Goal: Find specific page/section: Find specific page/section

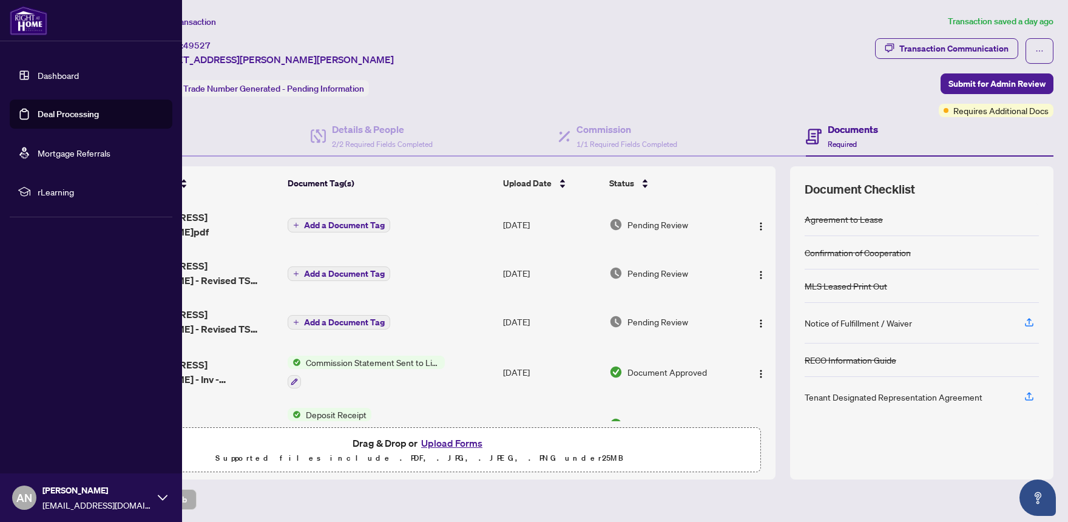
click at [38, 80] on link "Dashboard" at bounding box center [58, 75] width 41 height 11
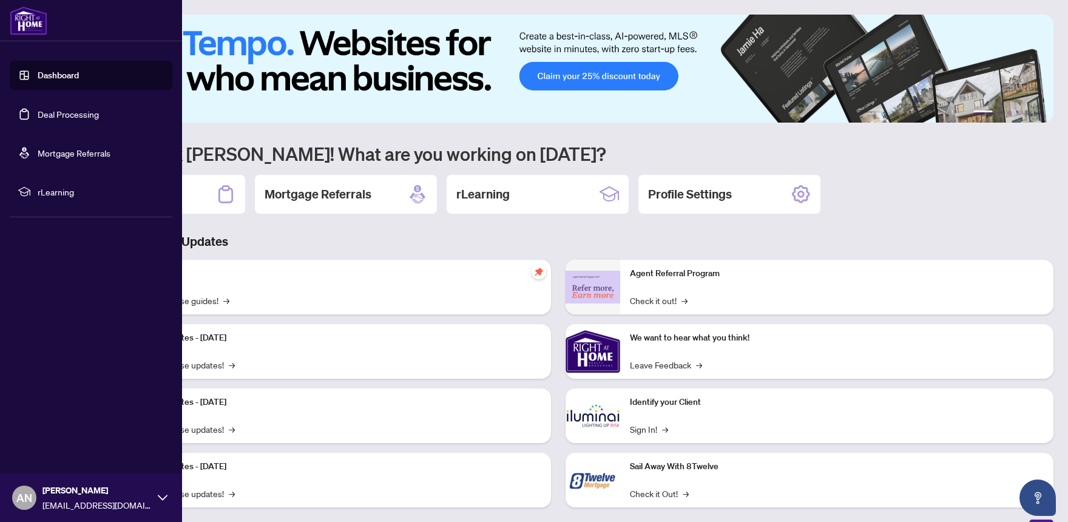
click at [50, 111] on link "Deal Processing" at bounding box center [68, 114] width 61 height 11
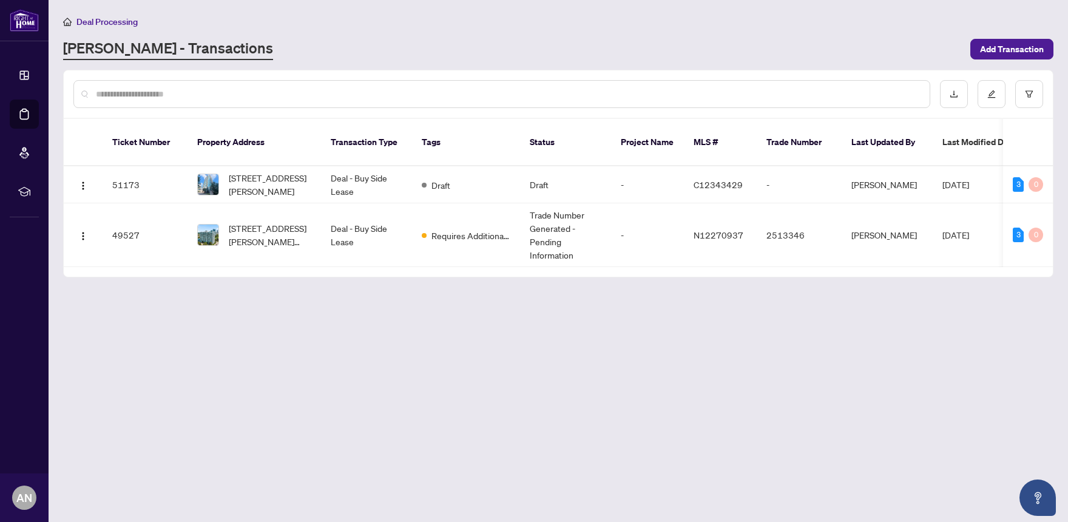
click at [404, 300] on main "Deal Processing [PERSON_NAME] - Transactions Add Transaction Ticket Number Prop…" at bounding box center [558, 261] width 1019 height 522
click at [488, 229] on span "Requires Additional Docs" at bounding box center [470, 235] width 79 height 13
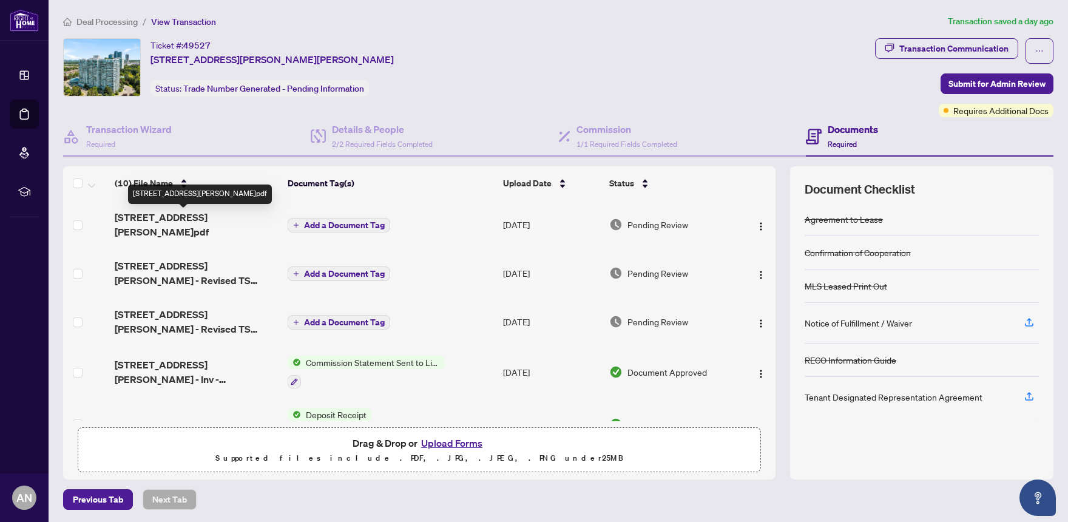
click at [232, 217] on span "[STREET_ADDRESS][PERSON_NAME]pdf" at bounding box center [196, 224] width 163 height 29
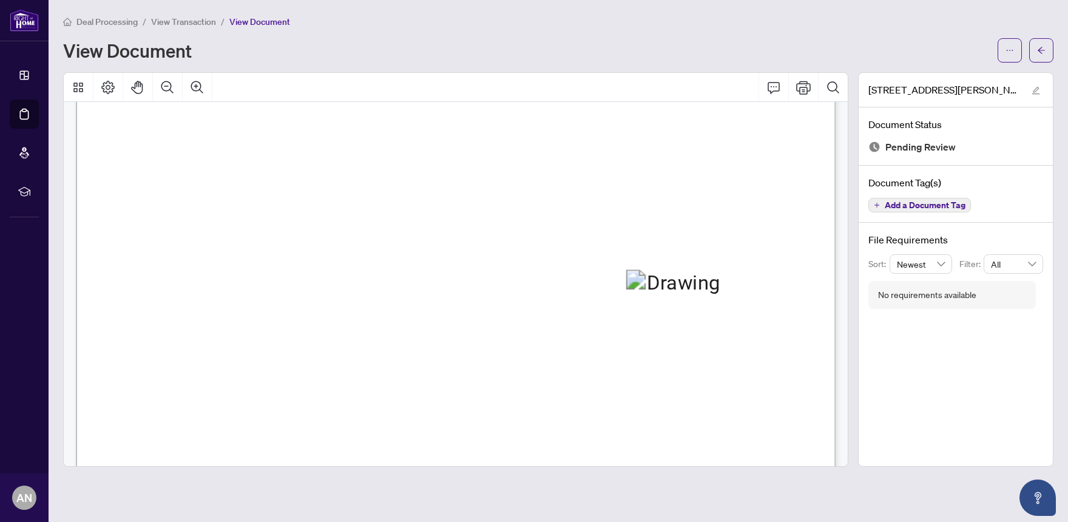
scroll to position [106, 0]
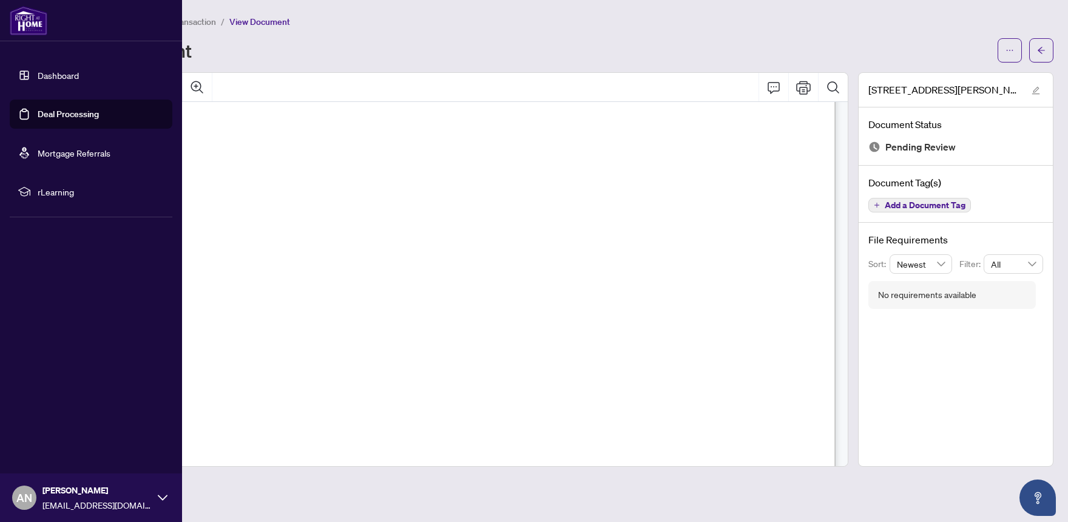
click at [38, 74] on link "Dashboard" at bounding box center [58, 75] width 41 height 11
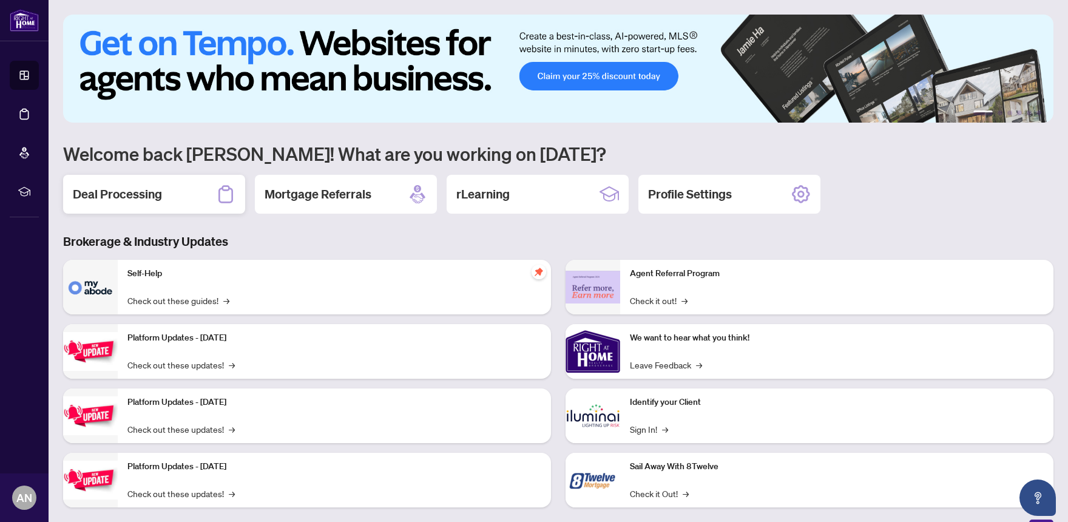
click at [157, 201] on h2 "Deal Processing" at bounding box center [117, 194] width 89 height 17
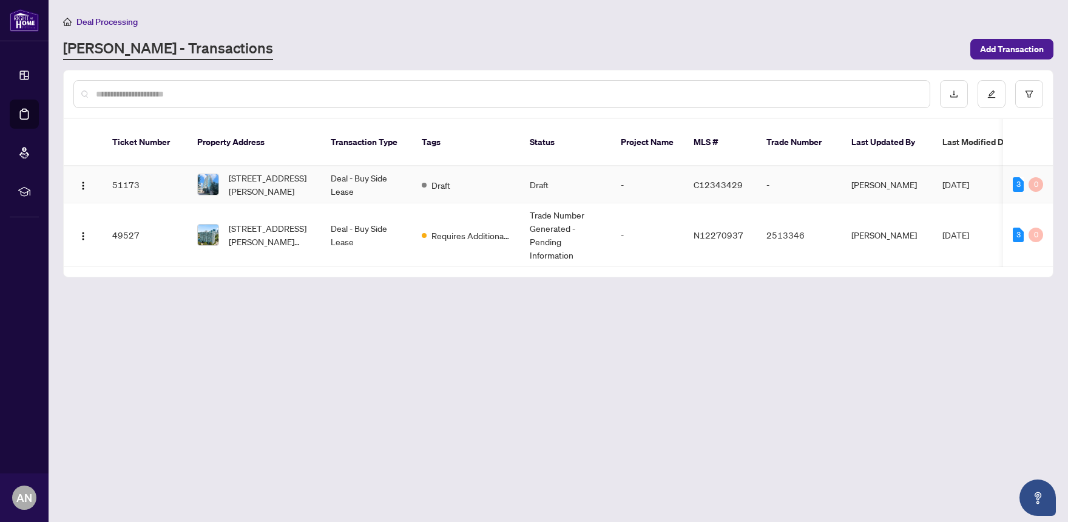
click at [455, 170] on td "Draft" at bounding box center [466, 184] width 108 height 37
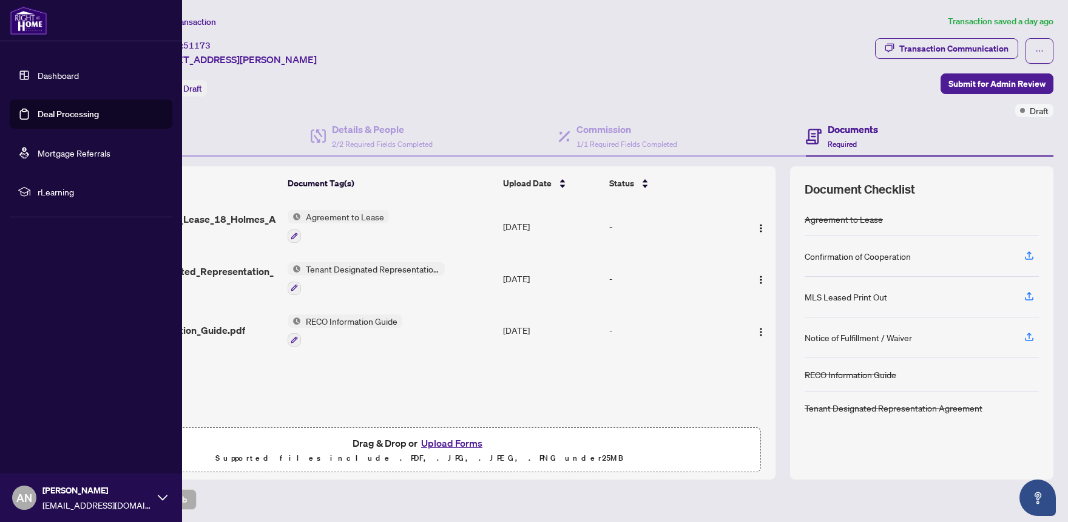
click at [38, 79] on link "Dashboard" at bounding box center [58, 75] width 41 height 11
